Goal: Information Seeking & Learning: Learn about a topic

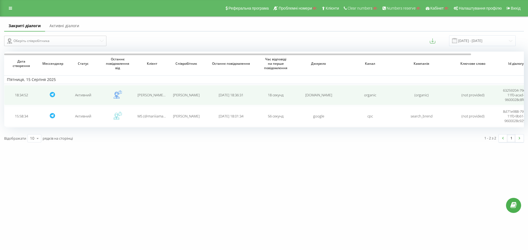
click at [107, 93] on td at bounding box center [117, 95] width 34 height 20
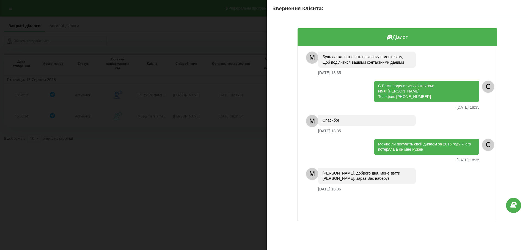
click at [213, 106] on div "Звернення клієнта: Діалог M Будь ласка, натисніть на кнопку в меню чату, щоб по…" at bounding box center [264, 125] width 528 height 250
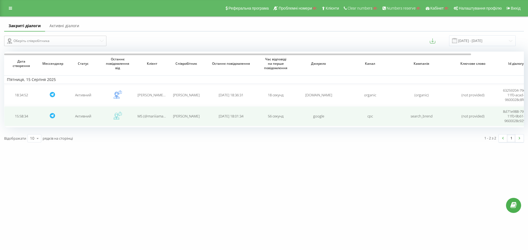
click at [112, 115] on td at bounding box center [117, 116] width 34 height 20
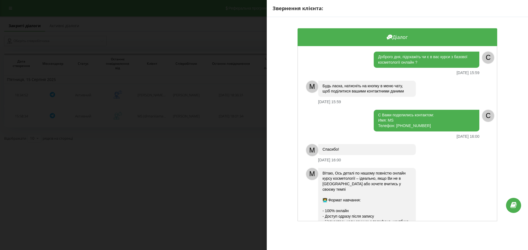
drag, startPoint x: 348, startPoint y: 156, endPoint x: 348, endPoint y: 102, distance: 53.6
drag, startPoint x: 348, startPoint y: 87, endPoint x: 409, endPoint y: 91, distance: 61.1
click at [409, 91] on div "Будь ласка, натисніть на кнопку в меню чату, щоб поділитися вашими контактними …" at bounding box center [367, 89] width 98 height 16
click at [228, 134] on div "Звернення клієнта: Діалог Доброго дня, підскажіть чи є в вас курси з базової ко…" at bounding box center [264, 125] width 528 height 250
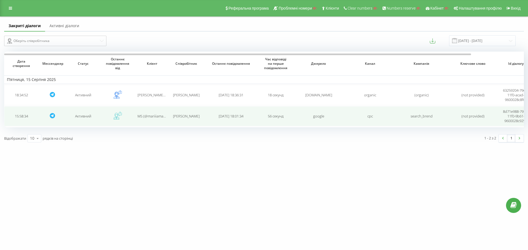
click at [190, 118] on span "[PERSON_NAME]" at bounding box center [186, 116] width 27 height 5
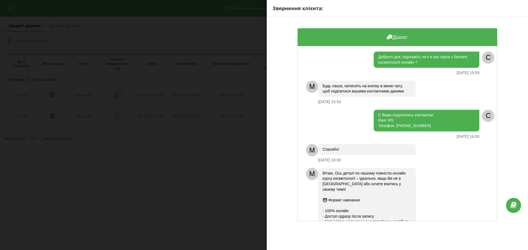
click at [209, 123] on div "Звернення клієнта: Діалог Доброго дня, підскажіть чи є в вас курси з базової ко…" at bounding box center [264, 125] width 528 height 250
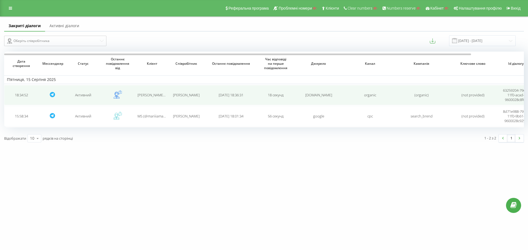
click at [198, 94] on span "[PERSON_NAME]" at bounding box center [186, 95] width 27 height 5
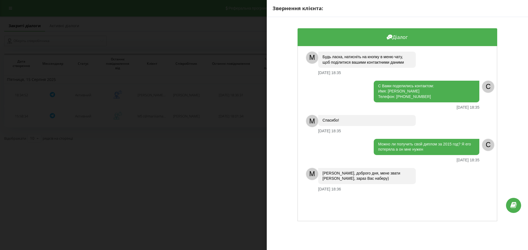
click at [213, 140] on div "Звернення клієнта: Діалог M Будь ласка, натисніть на кнопку в меню чату, щоб по…" at bounding box center [264, 125] width 528 height 250
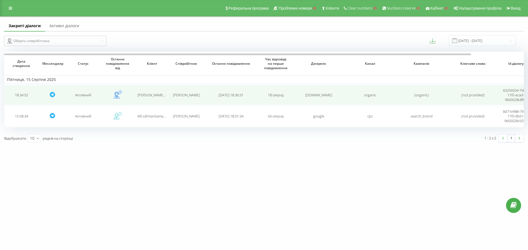
drag, startPoint x: 299, startPoint y: 95, endPoint x: 373, endPoint y: 89, distance: 74.7
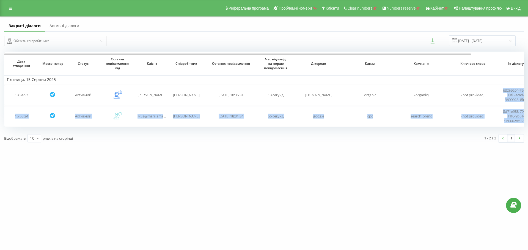
drag, startPoint x: 483, startPoint y: 102, endPoint x: 546, endPoint y: 121, distance: 65.9
click at [523, 121] on html "[DOMAIN_NAME] Проекти Пошук Дашборд Центр звернень Журнал дзвінків Журнал повід…" at bounding box center [264, 125] width 528 height 250
click at [61, 24] on link "Активні діалоги" at bounding box center [64, 26] width 38 height 11
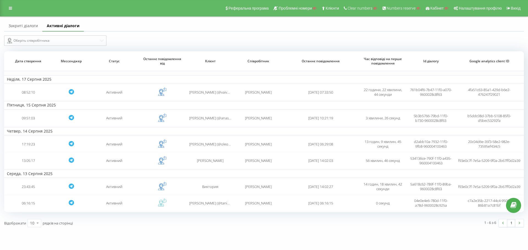
click at [35, 25] on link "Закриті діалоги" at bounding box center [23, 26] width 38 height 11
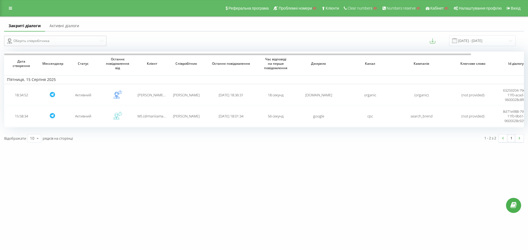
drag, startPoint x: 198, startPoint y: 99, endPoint x: 288, endPoint y: 147, distance: 102.6
